Goal: Information Seeking & Learning: Compare options

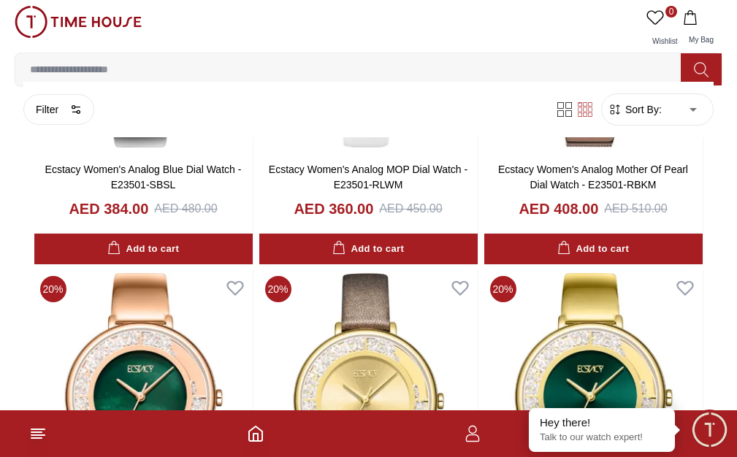
scroll to position [1921, 0]
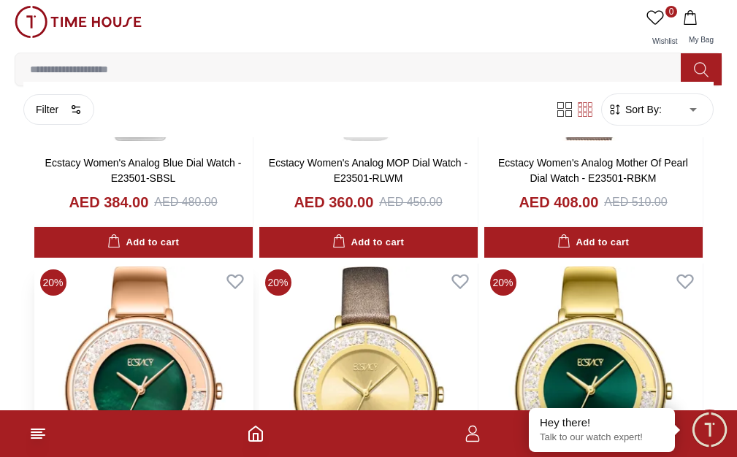
click at [253, 264] on img at bounding box center [143, 403] width 218 height 279
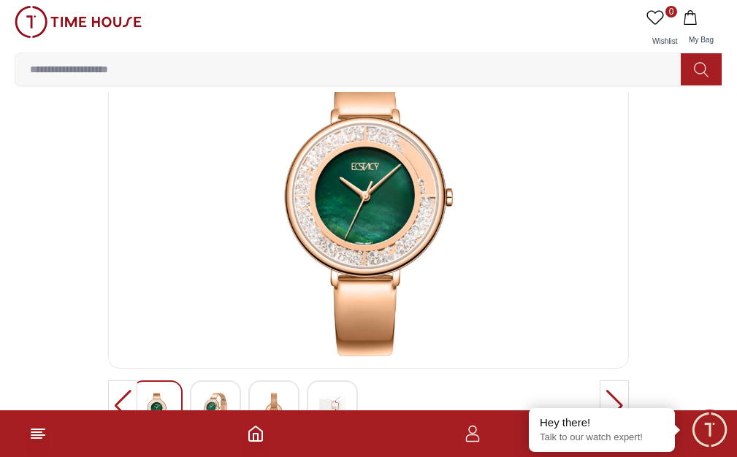
scroll to position [97, 0]
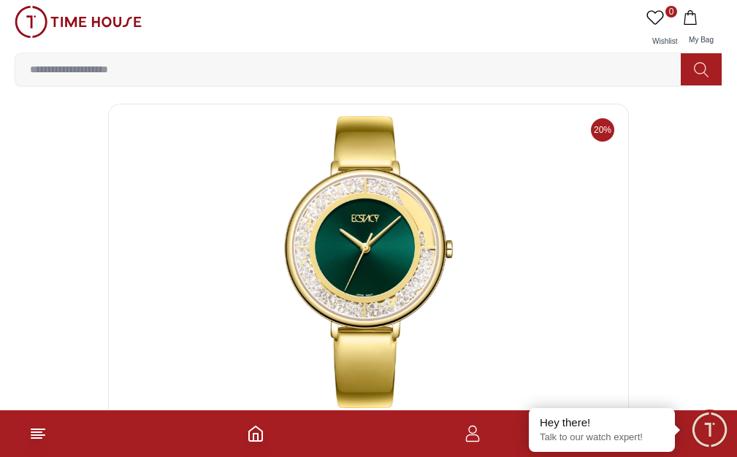
scroll to position [49, 0]
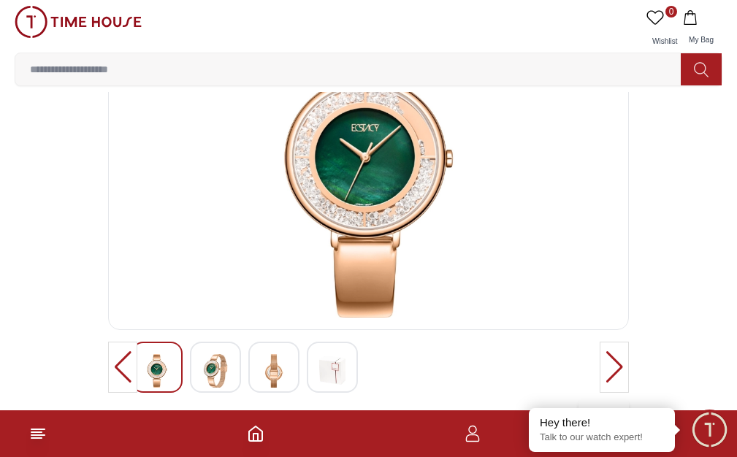
scroll to position [146, 0]
